Goal: Find specific page/section: Find specific page/section

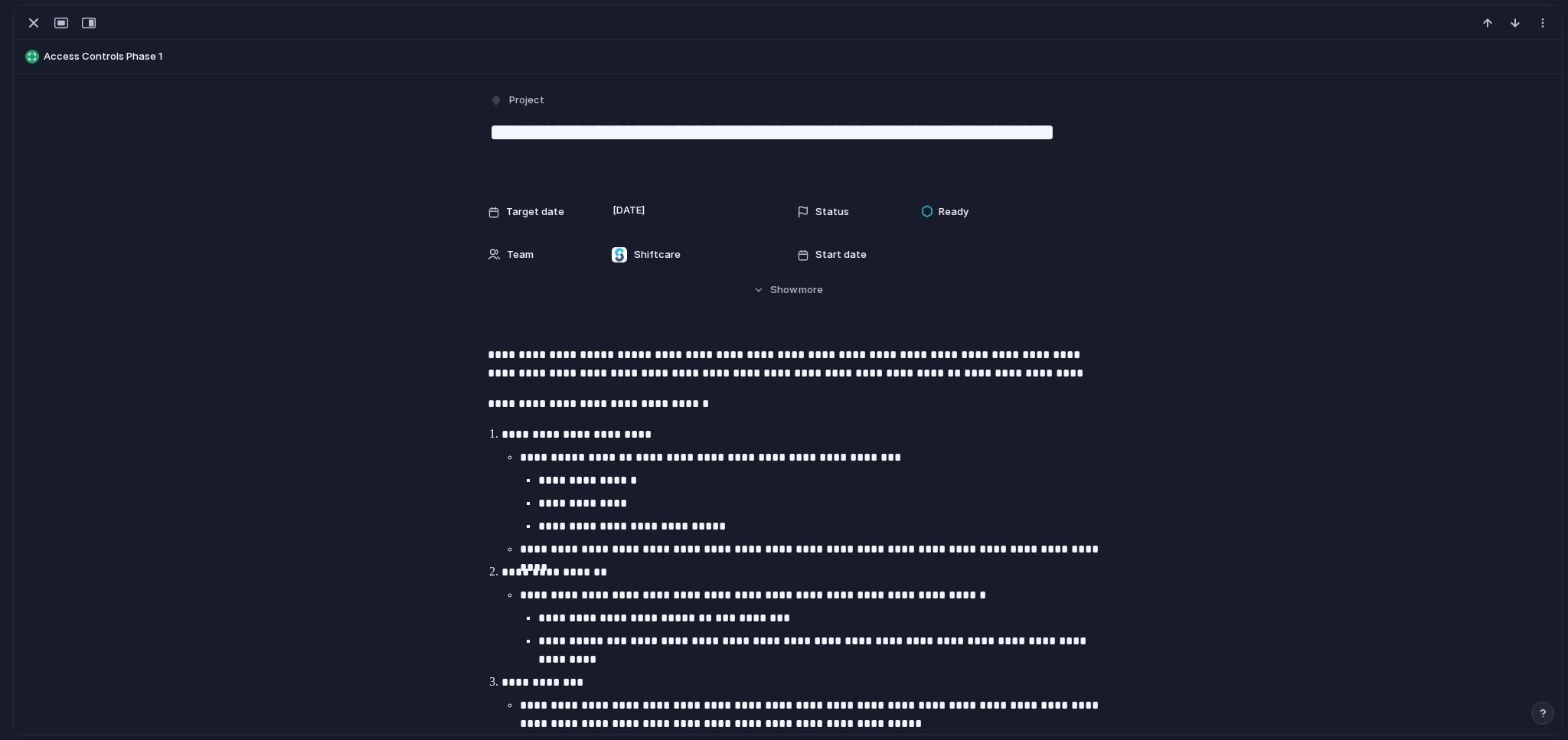
scroll to position [181, 0]
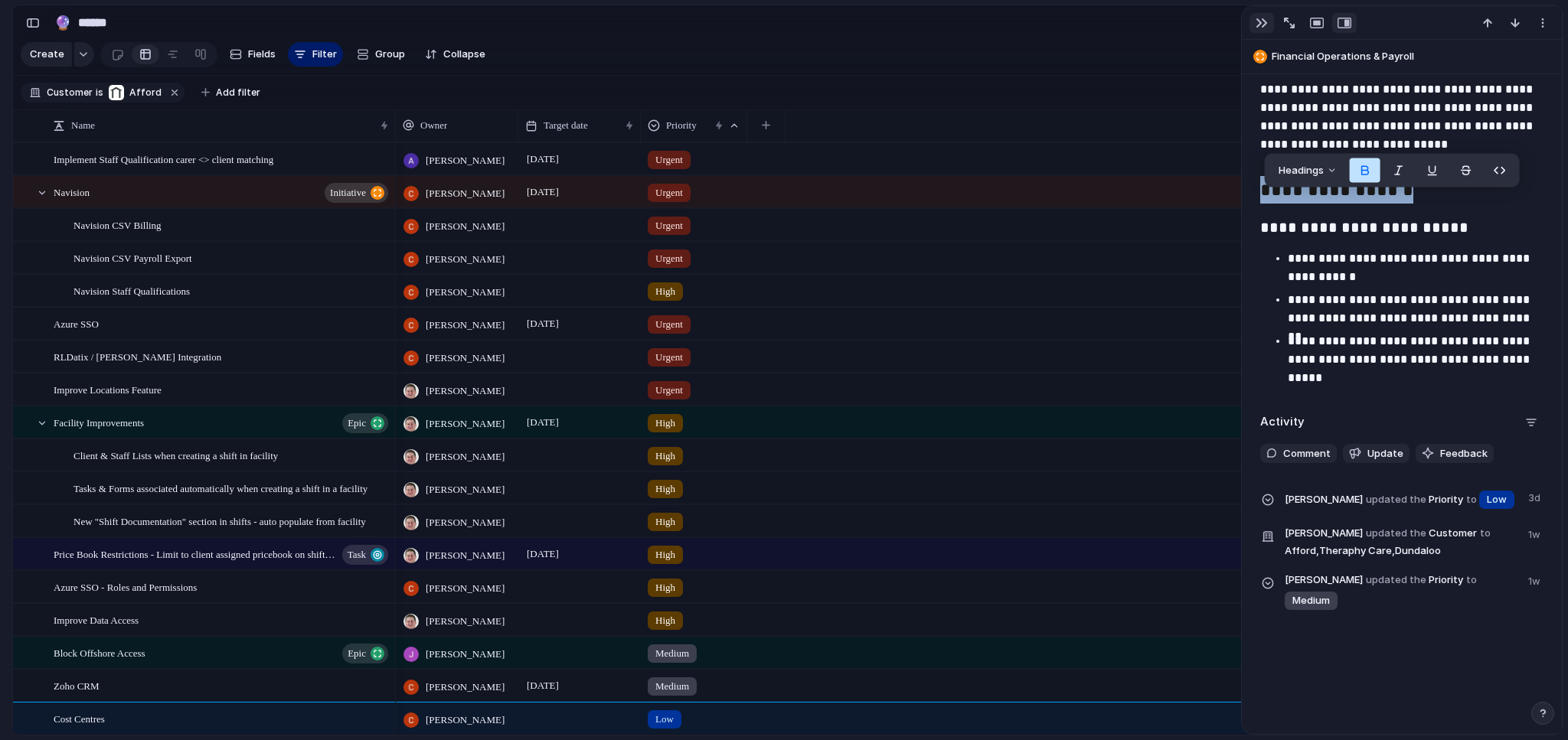
click at [1256, 17] on div "button" at bounding box center [1261, 22] width 12 height 12
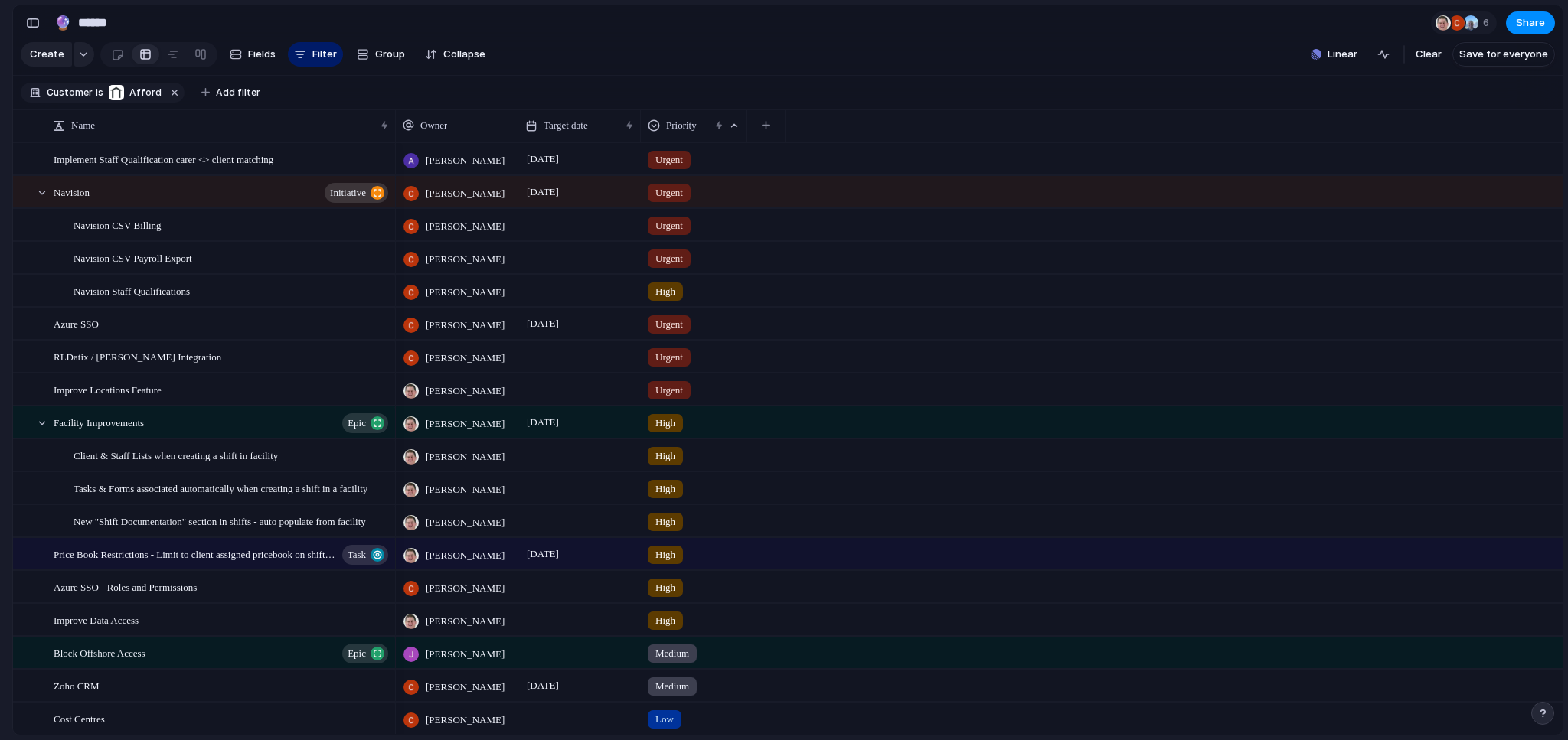
click at [485, 427] on div "[PERSON_NAME]" at bounding box center [457, 419] width 121 height 25
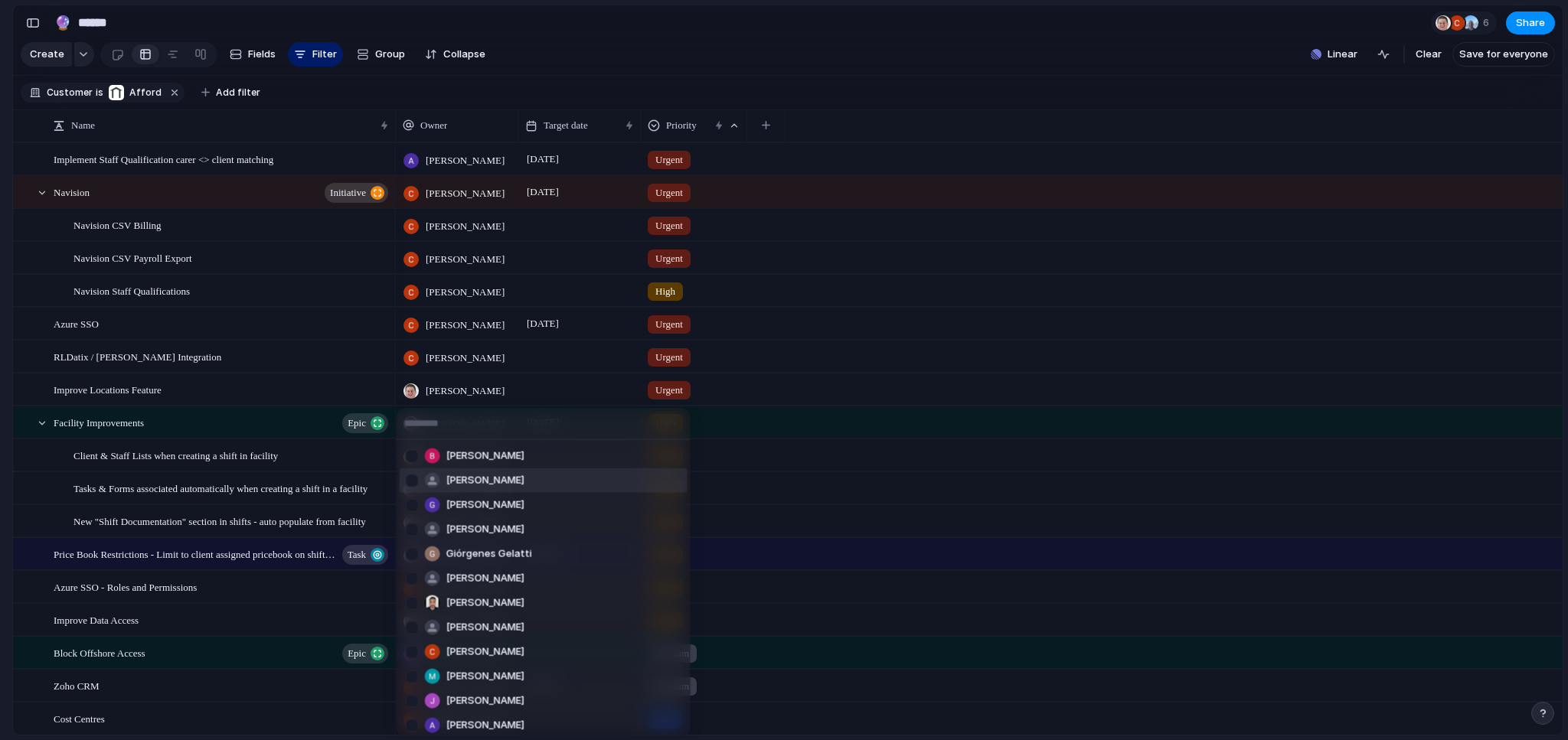
click at [702, 70] on div "Brij Gohil Anton Suba Gerda Decio Henry He Giórgenes Gelatti Jazmine Mae Recari…" at bounding box center [784, 370] width 1568 height 740
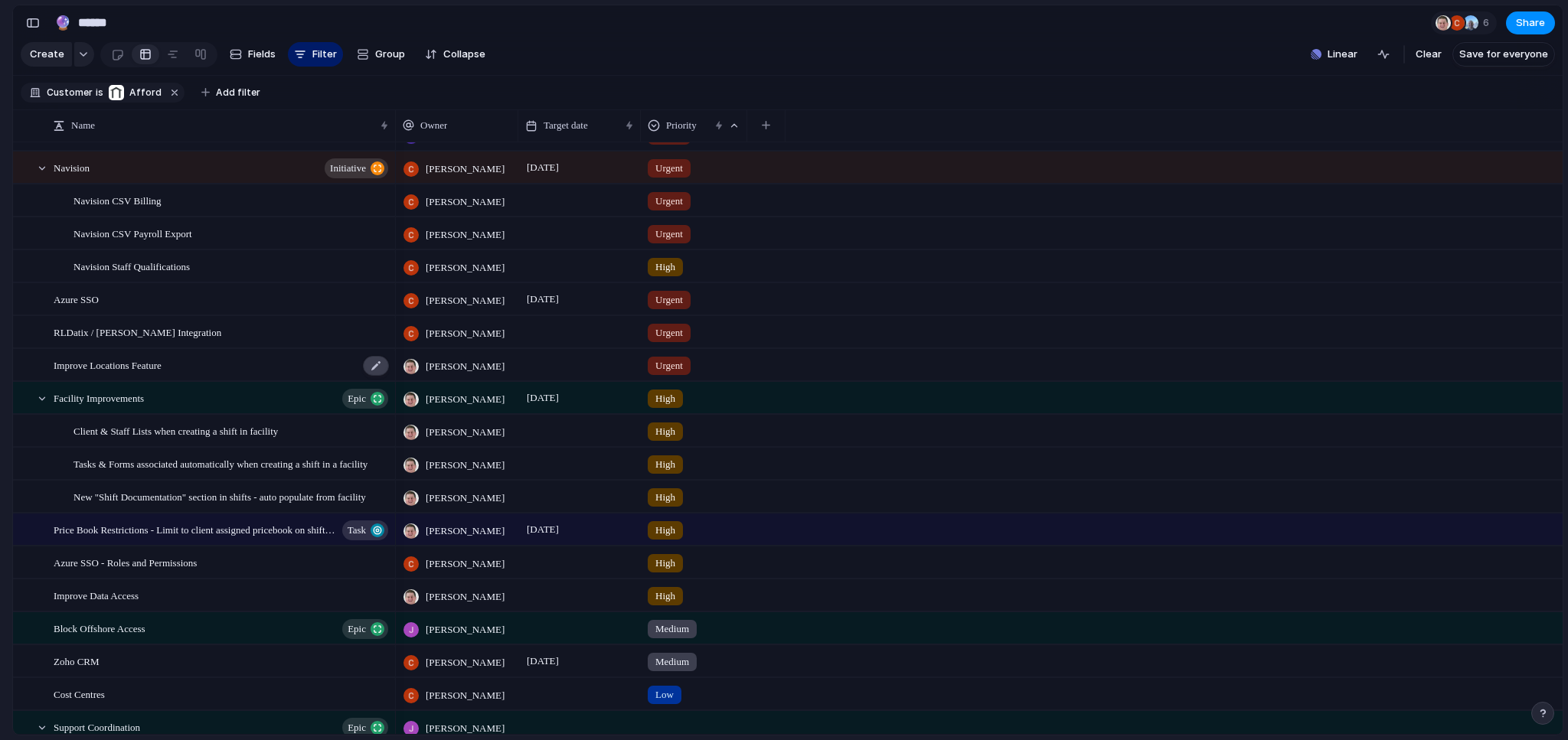
scroll to position [196, 0]
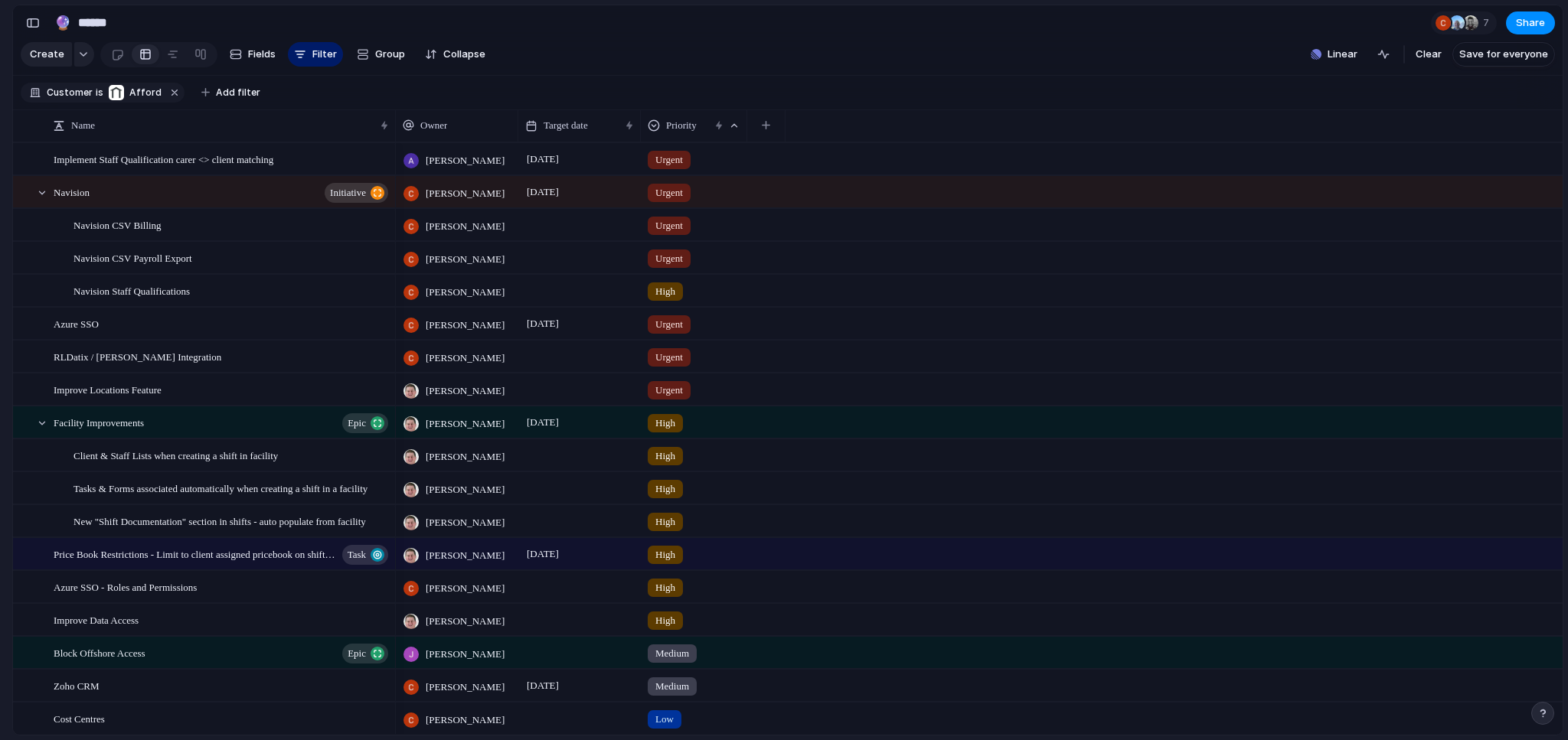
scroll to position [196, 0]
